Goal: Task Accomplishment & Management: Use online tool/utility

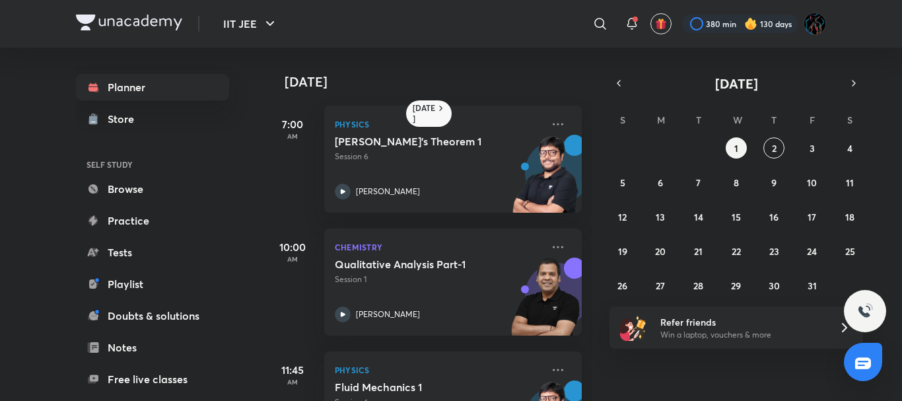
scroll to position [321, 0]
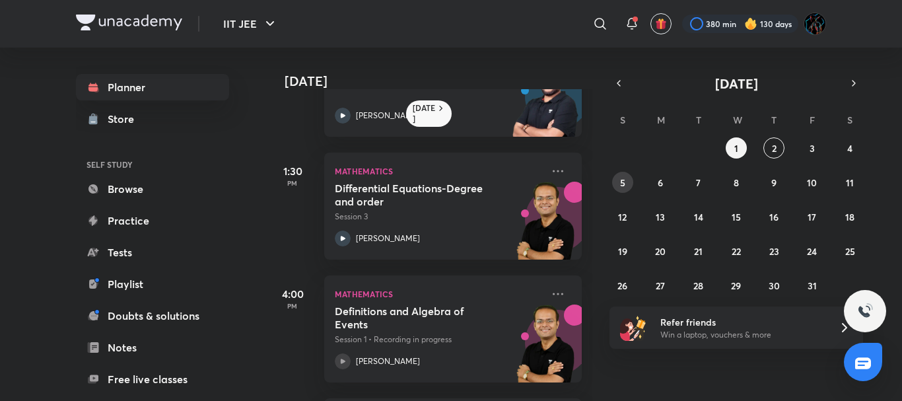
click at [630, 183] on button "5" at bounding box center [622, 182] width 21 height 21
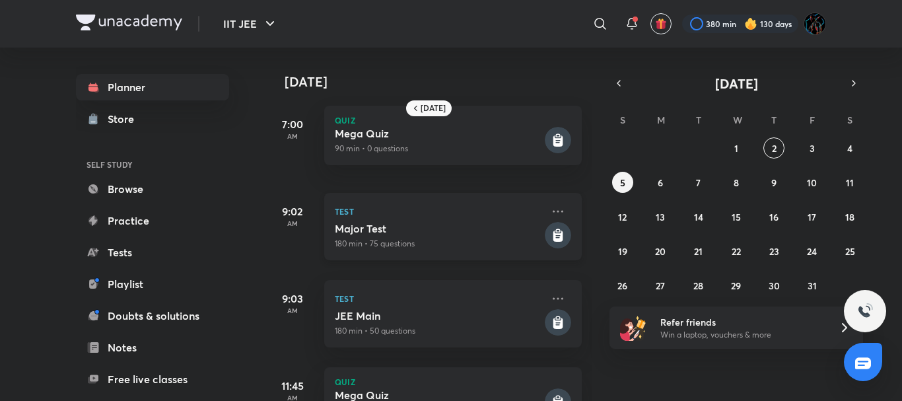
click at [483, 215] on p "Test" at bounding box center [438, 211] width 207 height 16
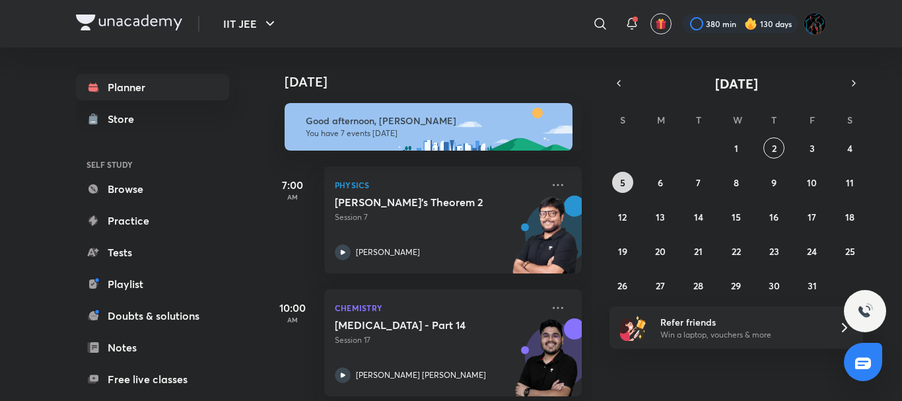
click at [629, 184] on button "5" at bounding box center [622, 182] width 21 height 21
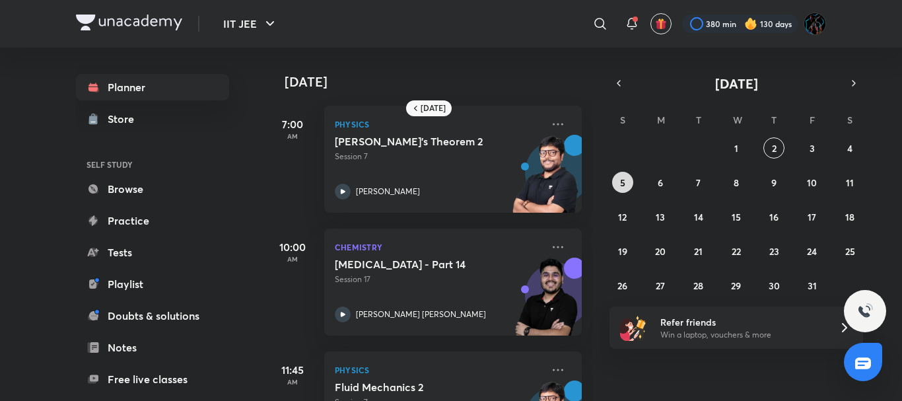
click at [629, 184] on button "5" at bounding box center [622, 182] width 21 height 21
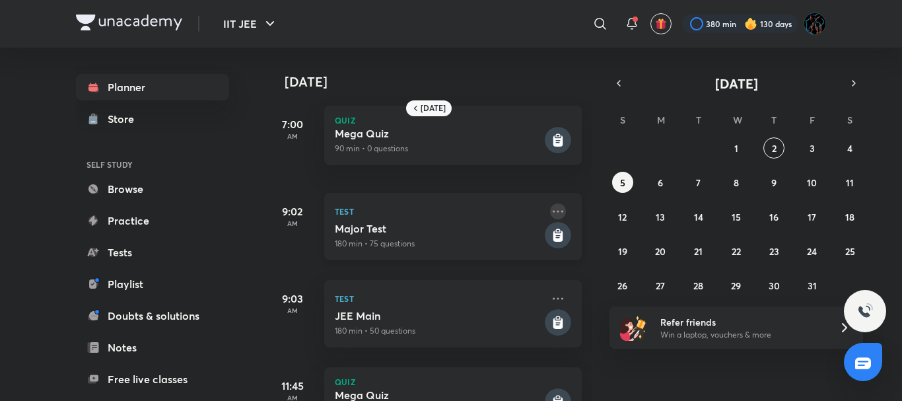
click at [550, 207] on icon at bounding box center [558, 211] width 16 height 16
click at [482, 223] on h5 "Major Test" at bounding box center [438, 228] width 207 height 13
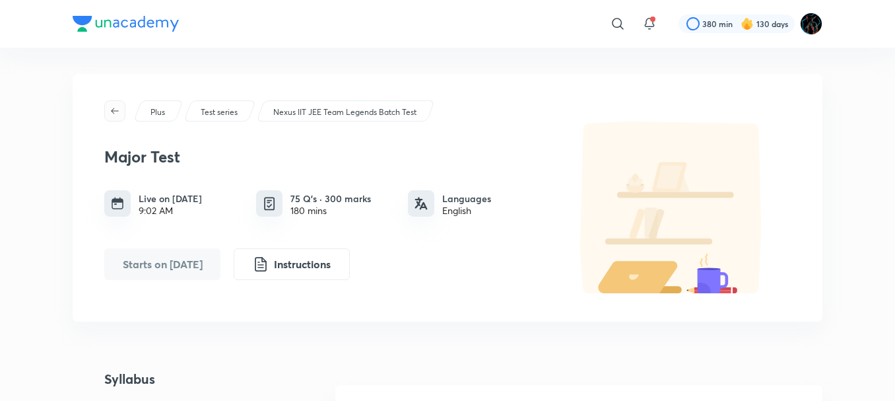
click at [121, 112] on span "button" at bounding box center [115, 111] width 20 height 11
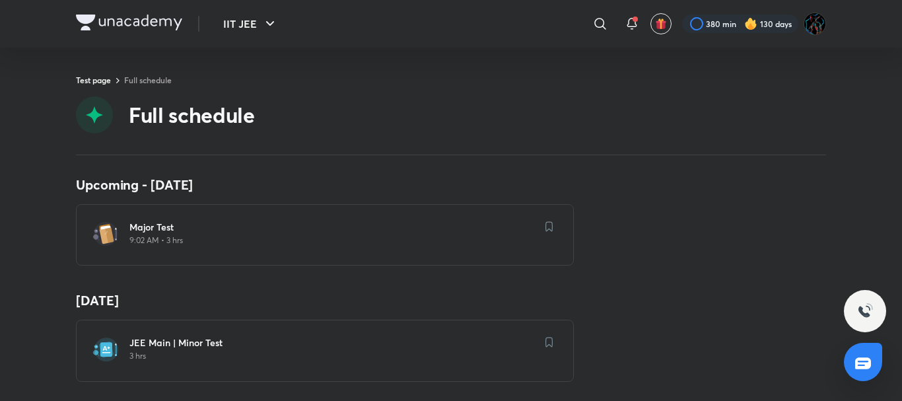
click at [108, 27] on img at bounding box center [129, 23] width 106 height 16
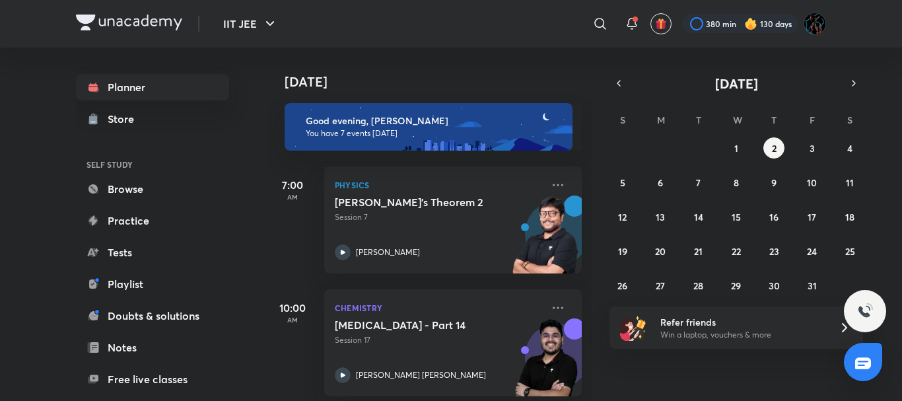
click at [622, 182] on abbr "5" at bounding box center [622, 182] width 5 height 13
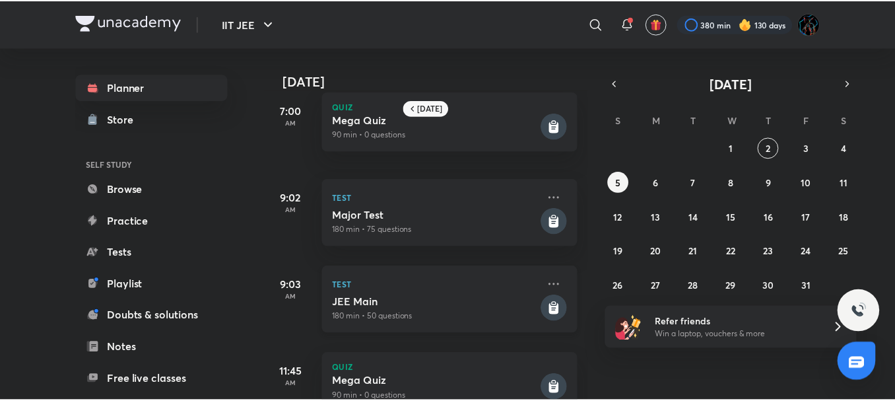
scroll to position [13, 0]
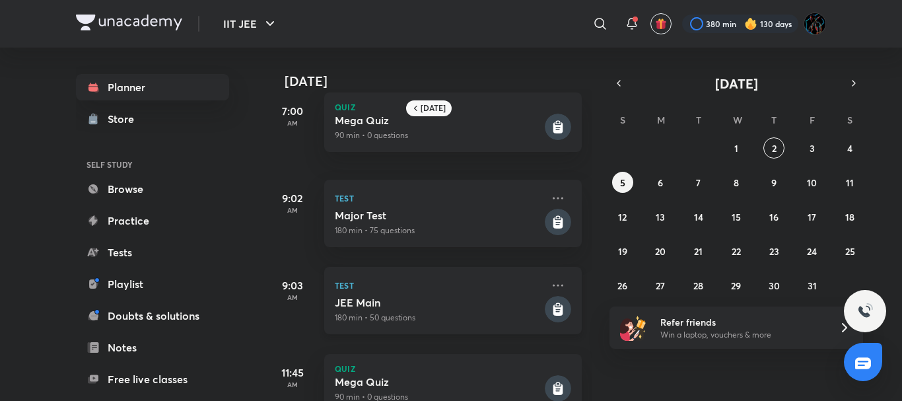
click at [507, 297] on h5 "JEE Main" at bounding box center [438, 302] width 207 height 13
